Goal: Find specific page/section: Find specific page/section

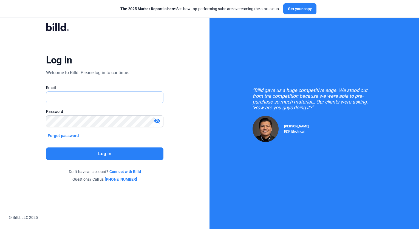
type input "[PERSON_NAME][EMAIL_ADDRESS][PERSON_NAME][DOMAIN_NAME]"
click at [108, 153] on button "Log in" at bounding box center [104, 153] width 117 height 13
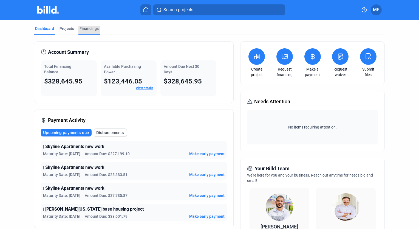
click at [85, 28] on div "Financings" at bounding box center [89, 28] width 19 height 5
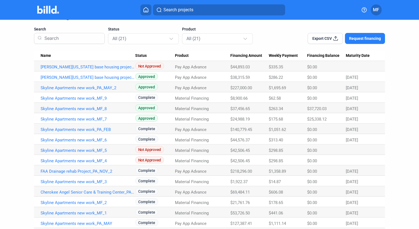
scroll to position [27, 0]
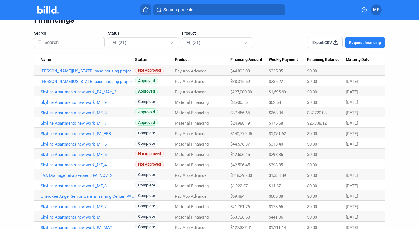
click at [401, 171] on div "Dashboard Projects Financings Financings Search Status All (21) Product All (21…" at bounding box center [209, 138] width 419 height 291
